Goal: Browse casually: Explore the website without a specific task or goal

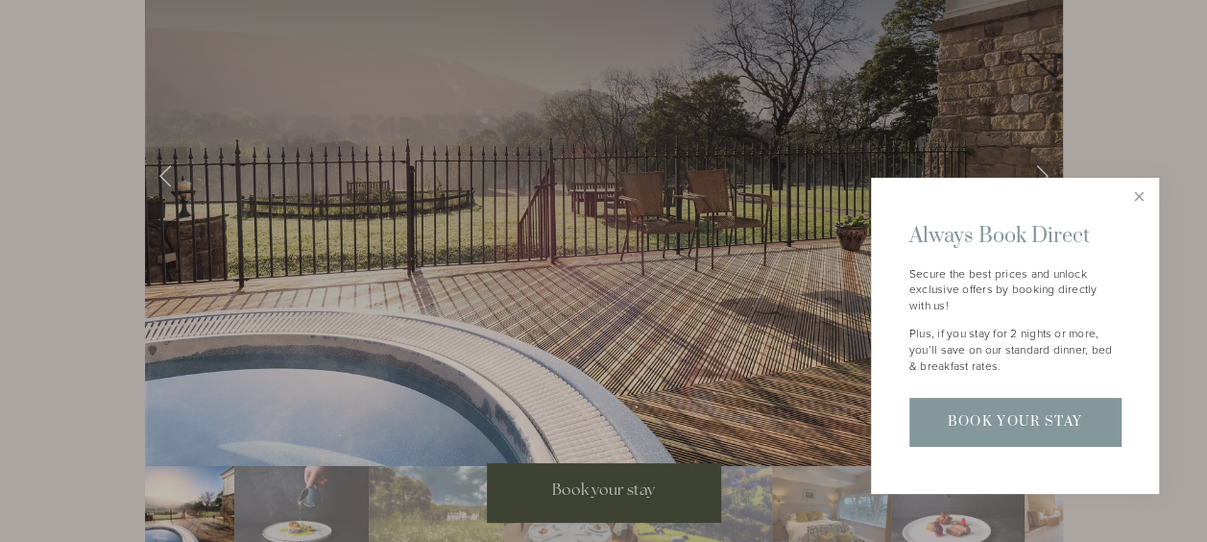
scroll to position [3121, 0]
click at [1137, 192] on link "Close" at bounding box center [1140, 198] width 34 height 34
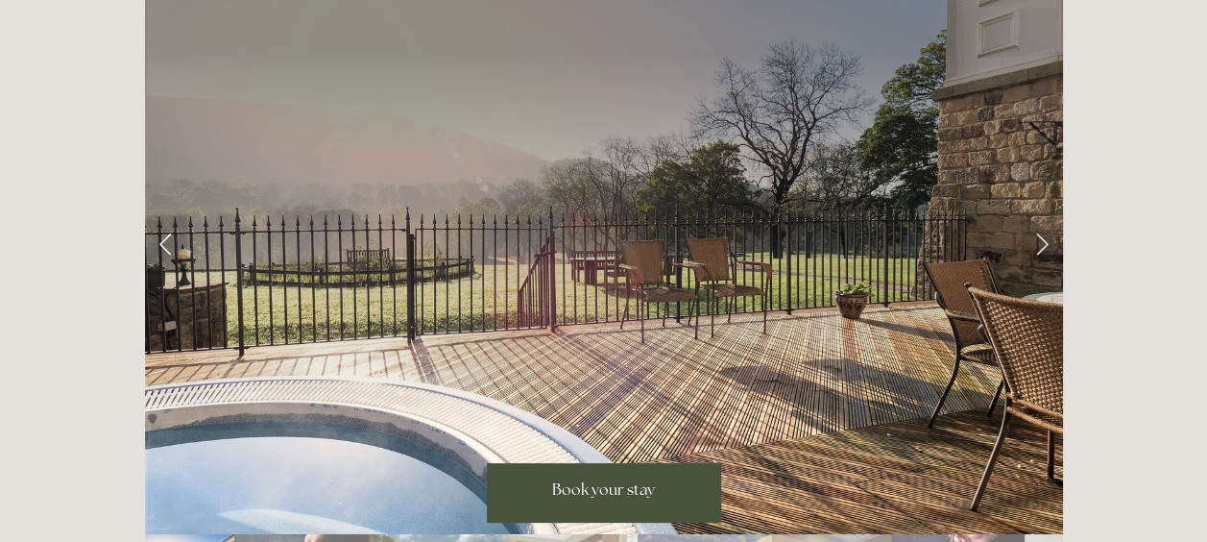
scroll to position [3050, 0]
click at [1038, 216] on link "Next Slide" at bounding box center [1042, 245] width 42 height 58
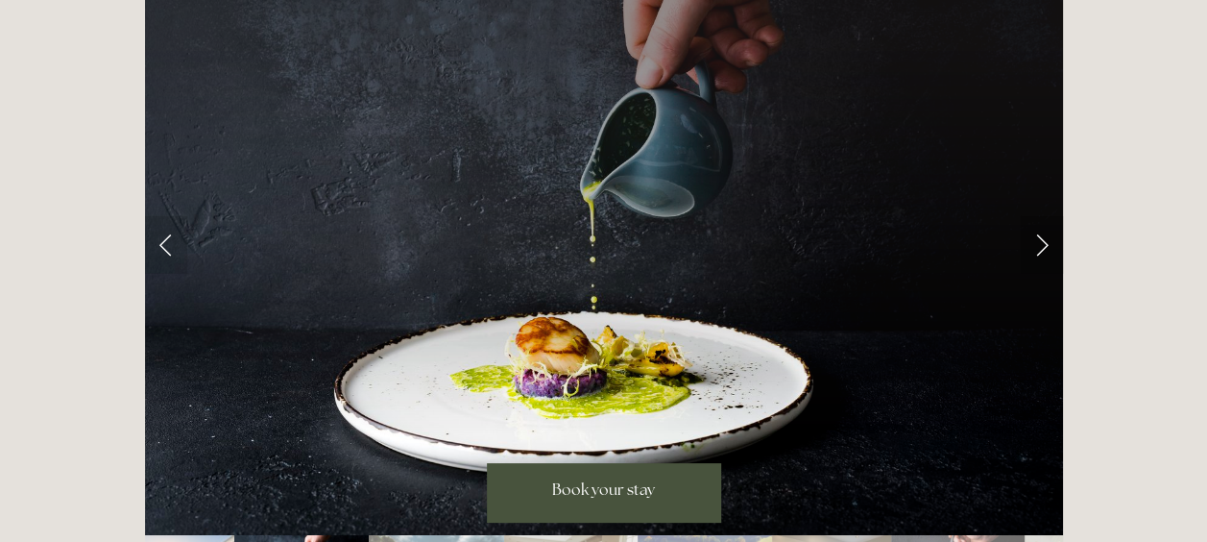
click at [1038, 216] on link "Next Slide" at bounding box center [1042, 245] width 42 height 58
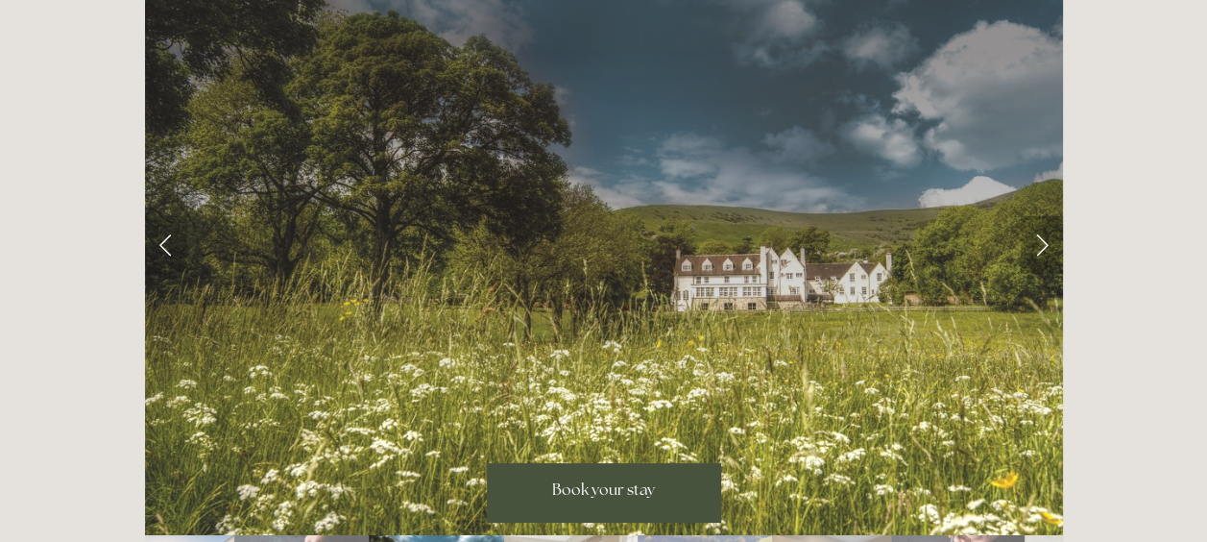
click at [1038, 216] on link "Next Slide" at bounding box center [1042, 245] width 42 height 58
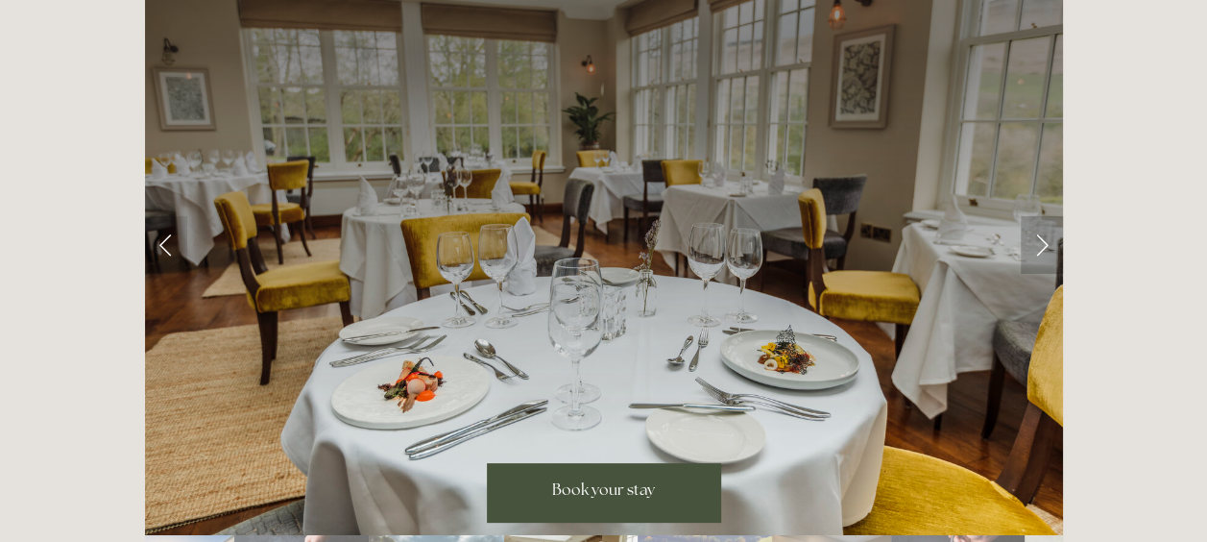
click at [1038, 216] on link "Next Slide" at bounding box center [1042, 245] width 42 height 58
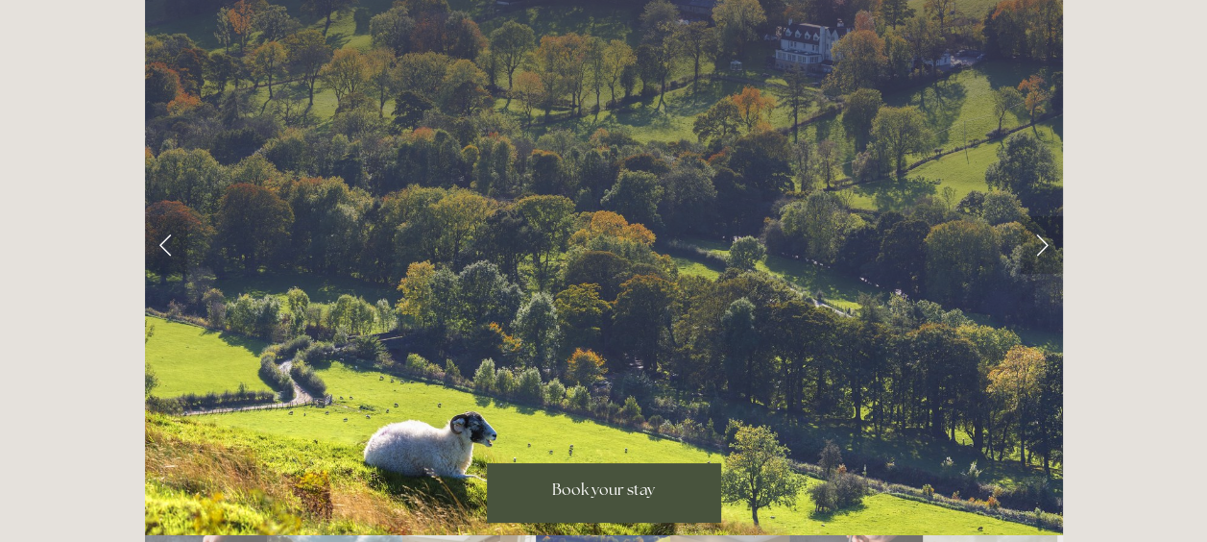
click at [1038, 216] on link "Next Slide" at bounding box center [1042, 245] width 42 height 58
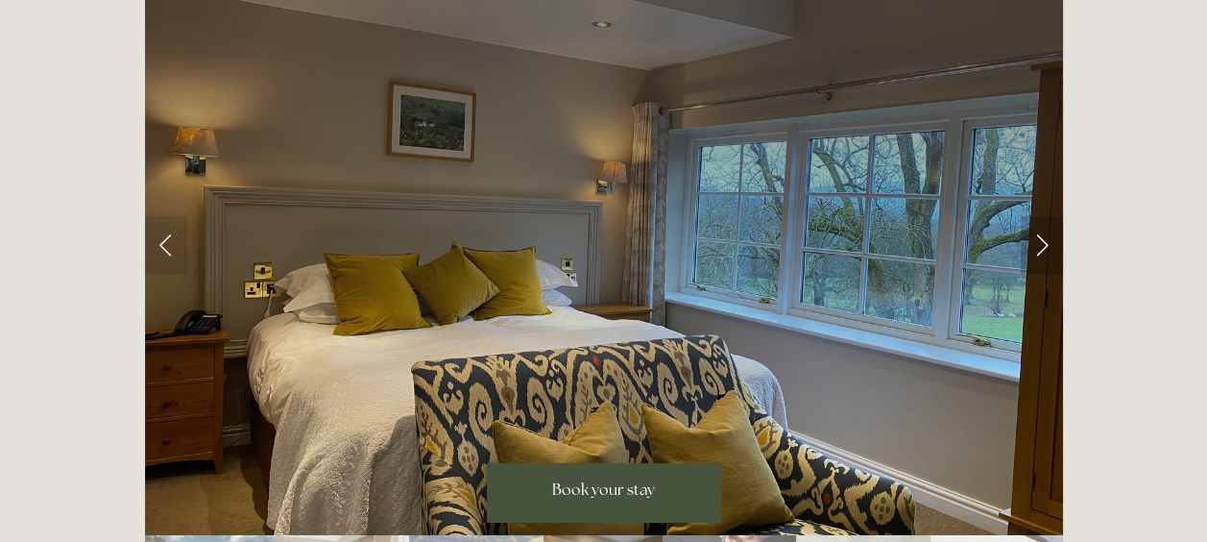
click at [1038, 216] on link "Next Slide" at bounding box center [1042, 245] width 42 height 58
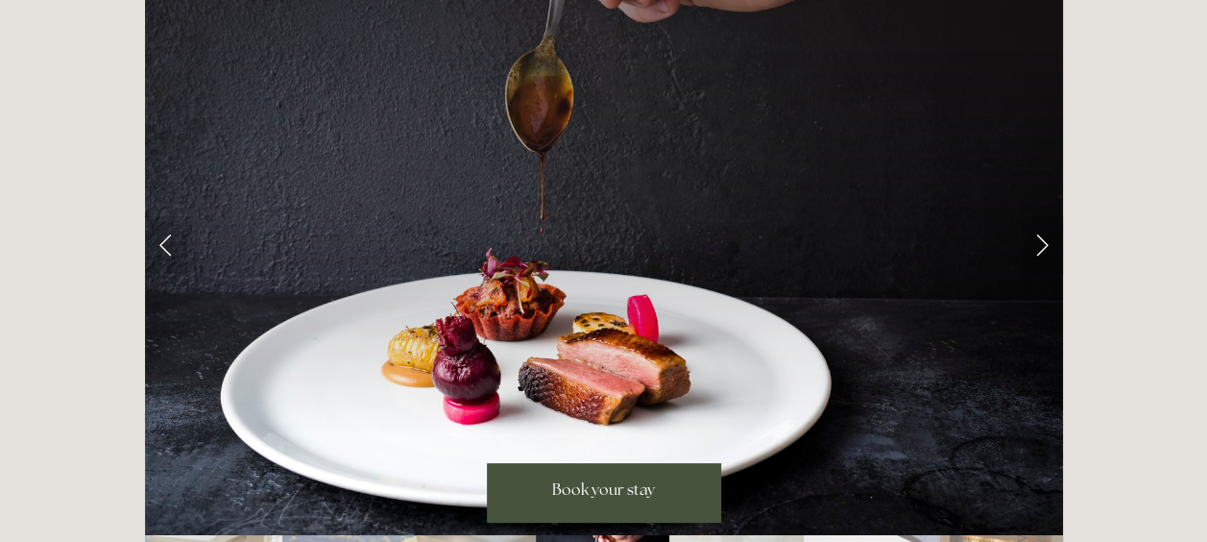
click at [1038, 216] on link "Next Slide" at bounding box center [1042, 245] width 42 height 58
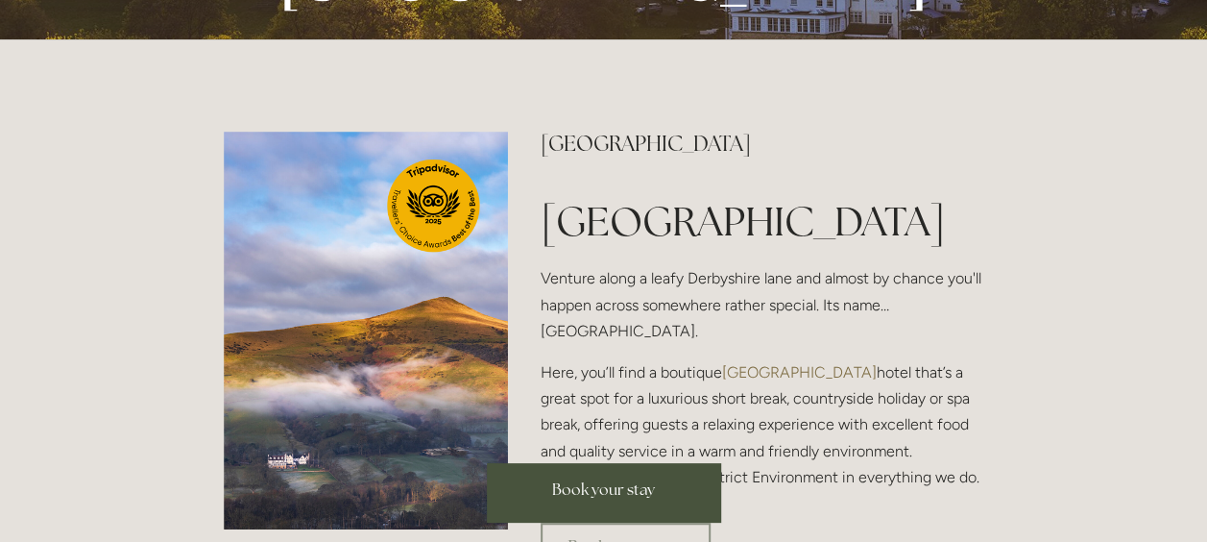
scroll to position [0, 0]
